Goal: Navigation & Orientation: Find specific page/section

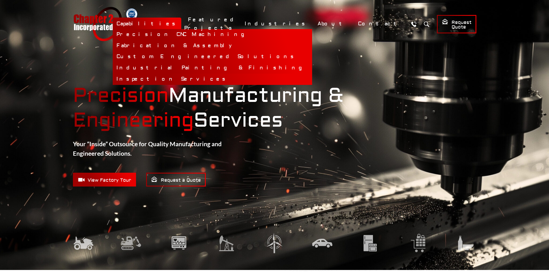
click at [224, 77] on link "Inspection Services" at bounding box center [212, 79] width 199 height 11
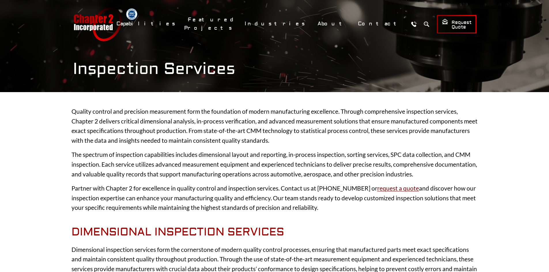
click at [33, 52] on div at bounding box center [274, 46] width 549 height 92
click at [107, 27] on link "Chapter 2 Incorporated" at bounding box center [97, 24] width 49 height 34
